Goal: Task Accomplishment & Management: Manage account settings

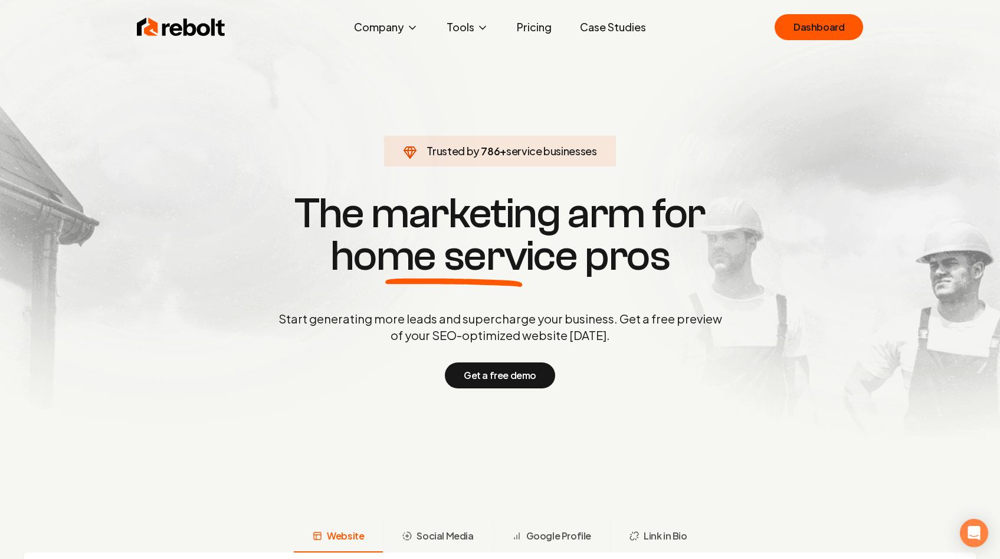
click at [791, 14] on div "Rebolt Company About Blog Jobs Help Center Tools Google Review QR Code Generato…" at bounding box center [500, 26] width 755 height 35
click at [791, 16] on link "Dashboard" at bounding box center [818, 27] width 88 height 26
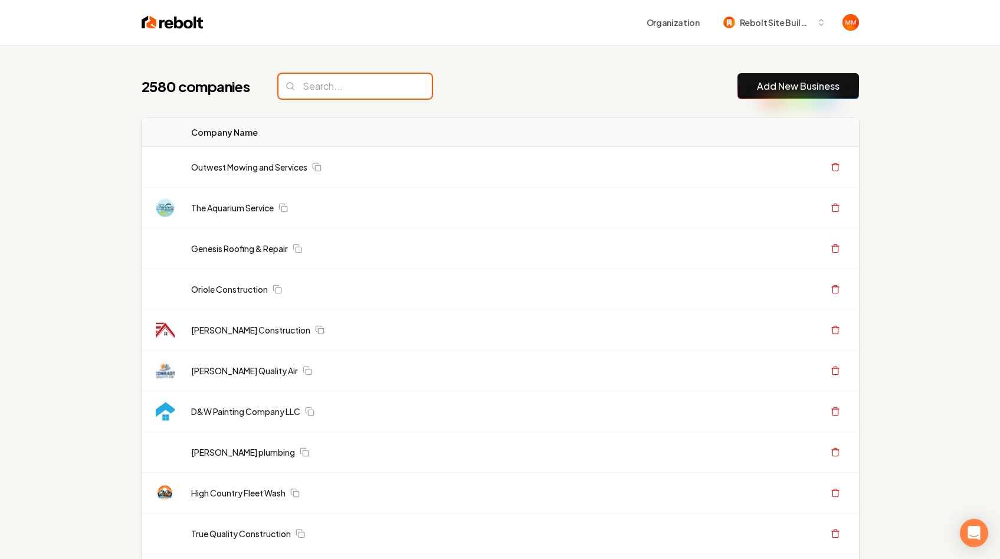
click at [331, 86] on input "search" at bounding box center [354, 86] width 153 height 25
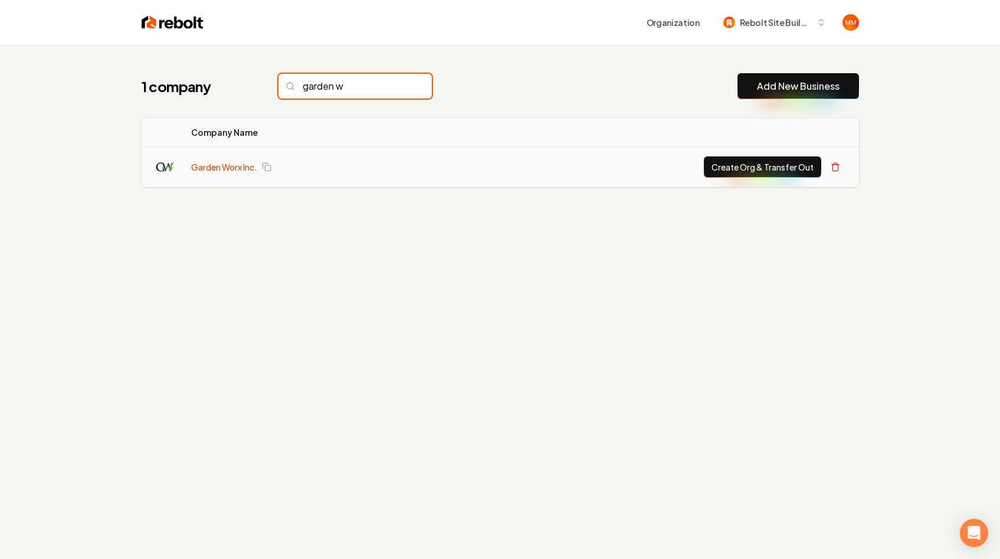
type input "garden w"
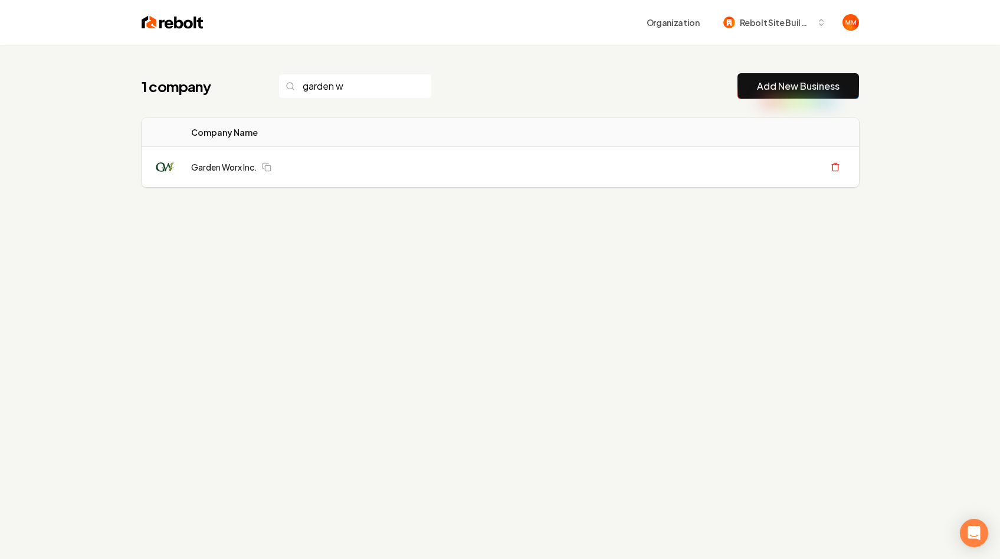
click at [234, 166] on link "Garden Worx Inc." at bounding box center [224, 167] width 66 height 12
click at [270, 165] on rect at bounding box center [267, 167] width 5 height 5
click at [239, 168] on link "Garden Worx Inc." at bounding box center [224, 167] width 66 height 12
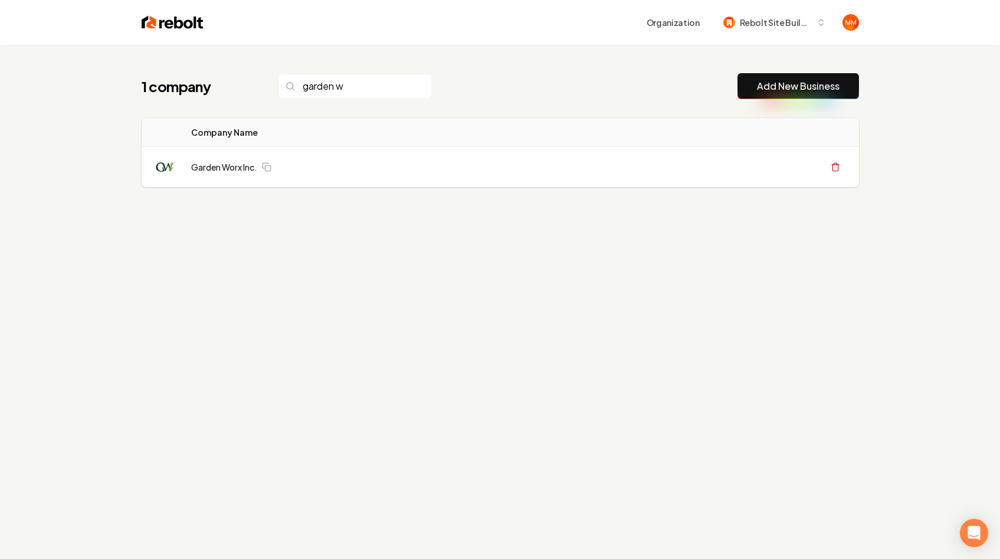
click at [239, 168] on link "Garden Worx Inc." at bounding box center [224, 167] width 66 height 12
click at [221, 163] on link "Garden Worx Inc." at bounding box center [224, 167] width 66 height 12
click at [223, 245] on div "1 company garden w Add New Business Logo Company Name Actions Garden Worx Inc. …" at bounding box center [500, 154] width 755 height 218
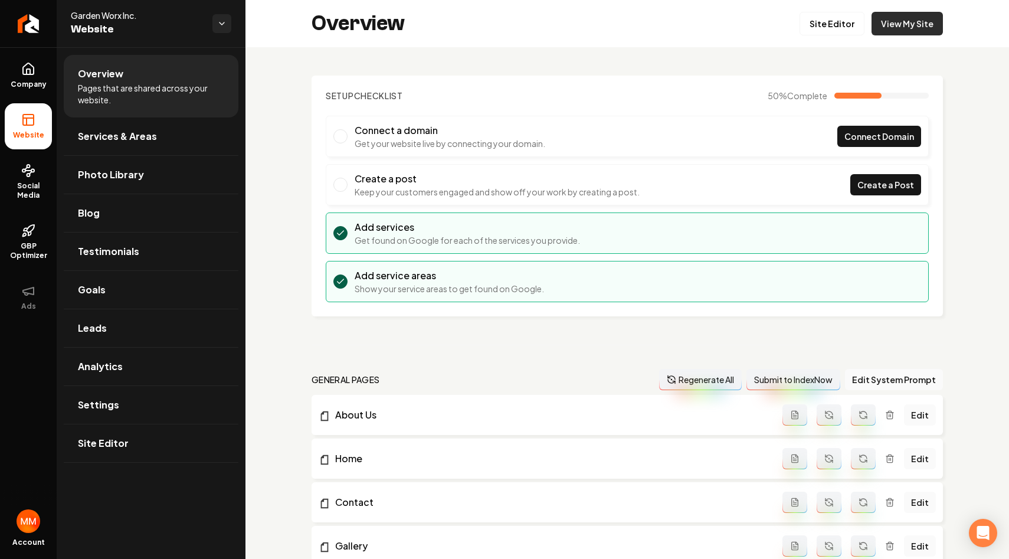
click at [917, 29] on link "View My Site" at bounding box center [906, 24] width 71 height 24
click at [821, 22] on link "Site Editor" at bounding box center [831, 24] width 65 height 24
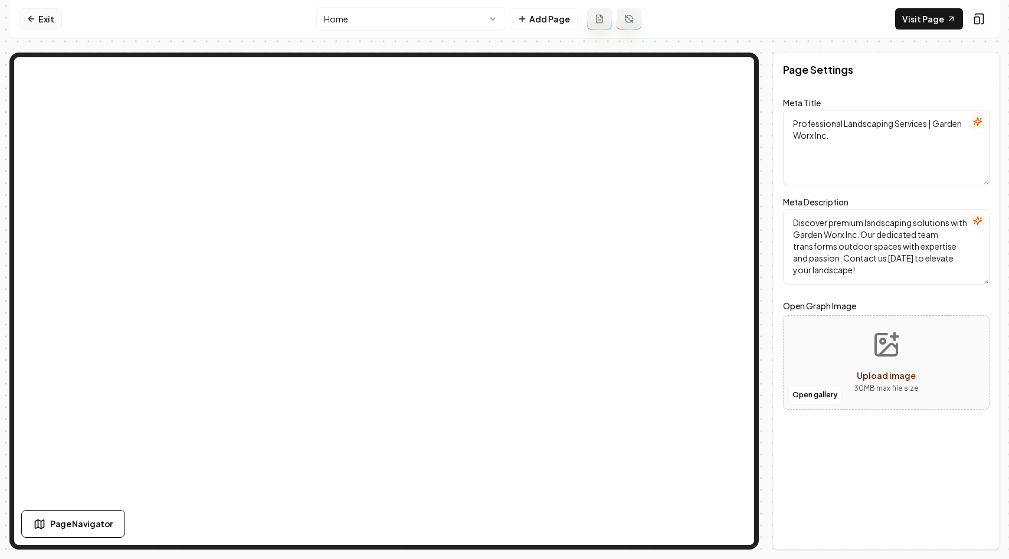
click at [54, 16] on link "Exit" at bounding box center [40, 18] width 43 height 21
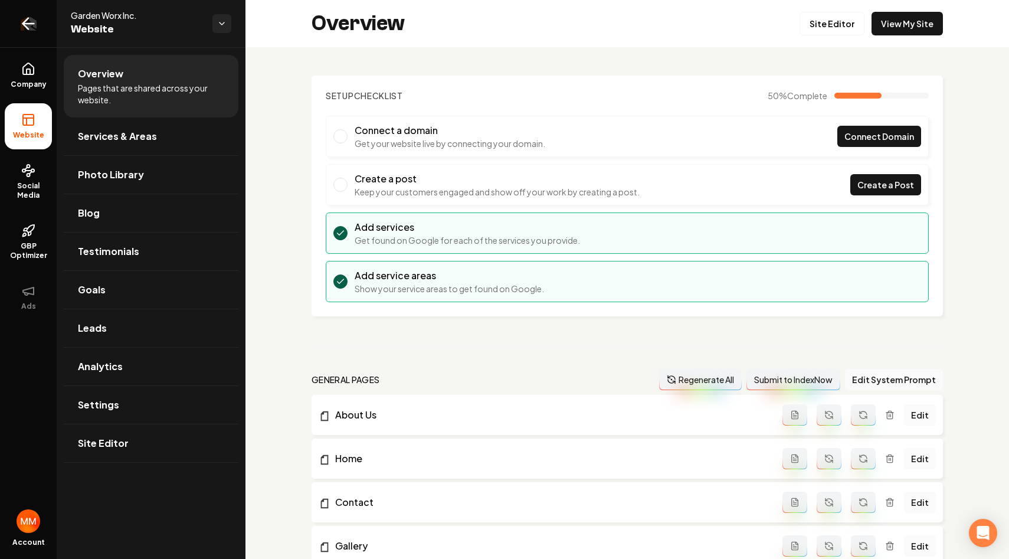
click at [34, 24] on icon "Return to dashboard" at bounding box center [28, 24] width 11 height 0
